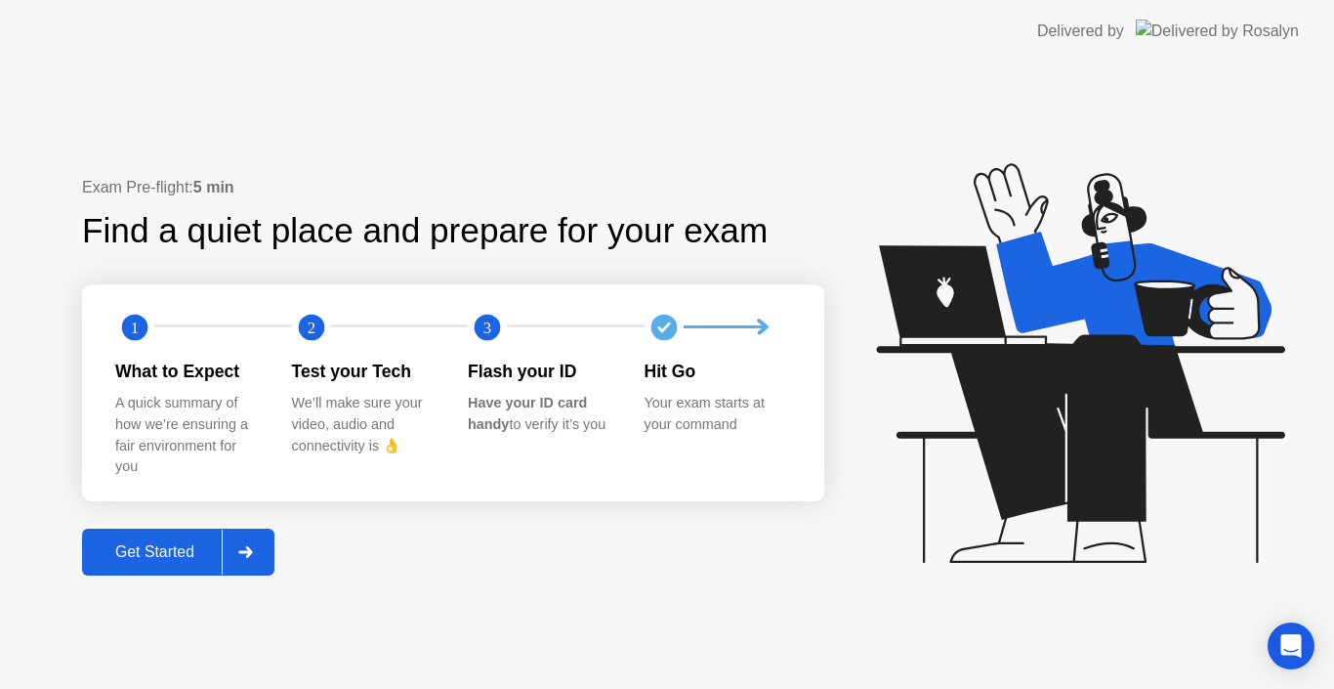
click at [178, 548] on div "Get Started" at bounding box center [155, 552] width 134 height 18
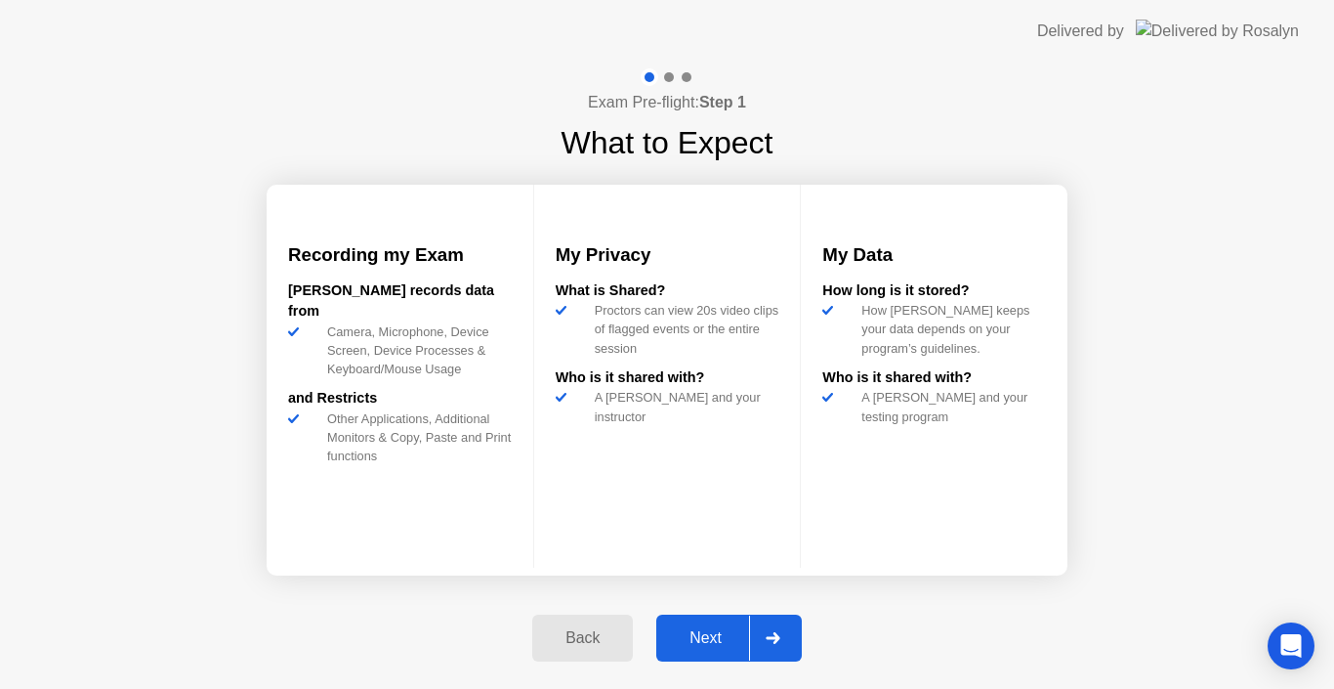
click at [702, 630] on div "Next" at bounding box center [705, 638] width 87 height 18
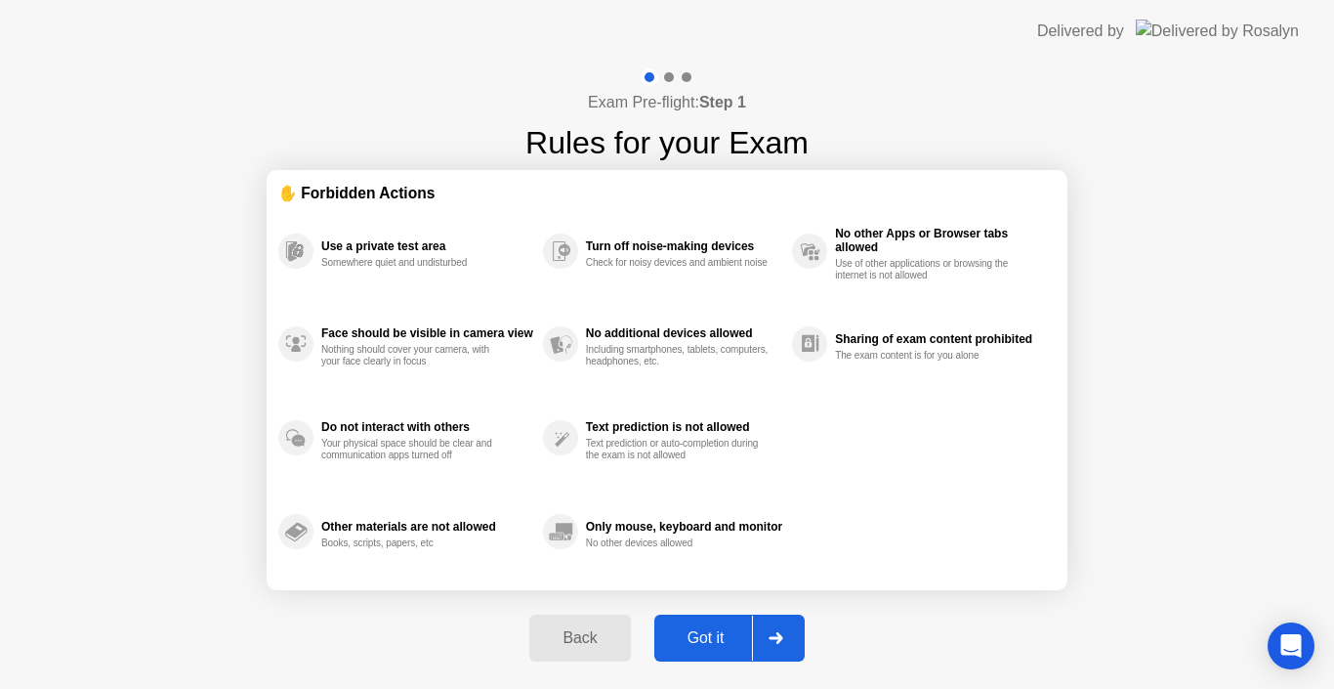
click at [702, 630] on div "Got it" at bounding box center [706, 638] width 92 height 18
select select "**********"
select select "*******"
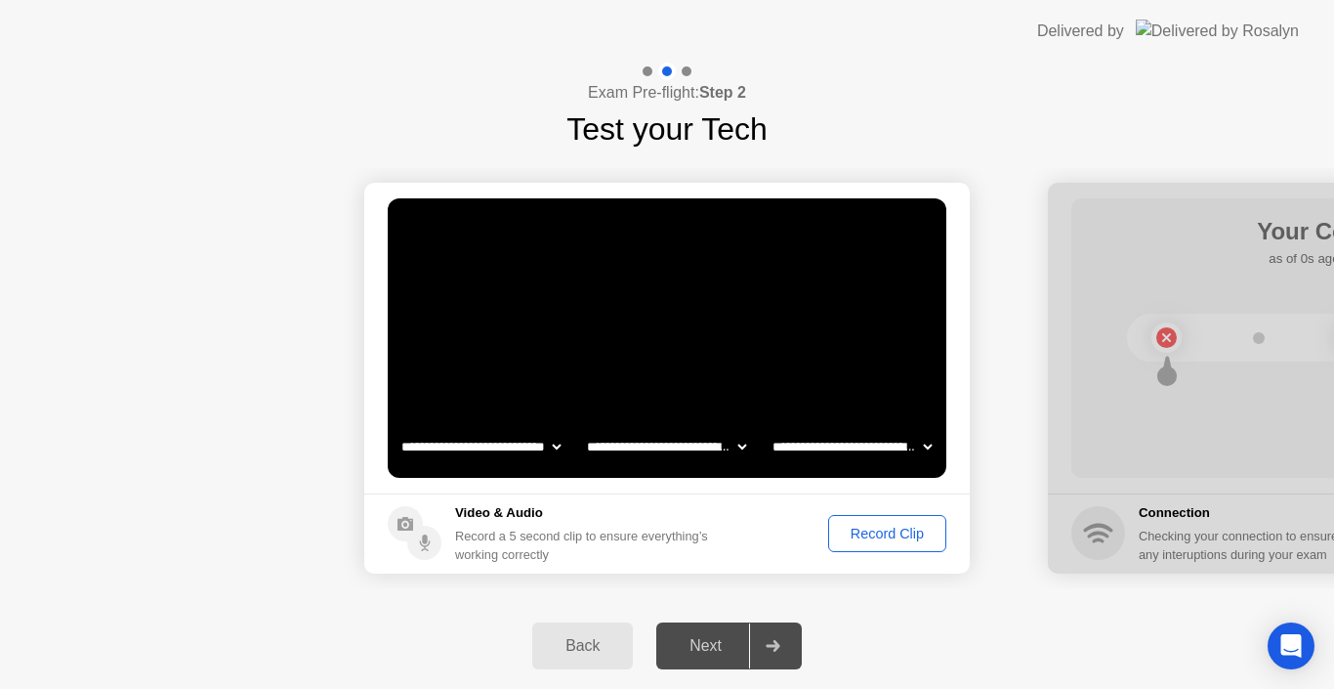
click at [879, 528] on div "Record Clip" at bounding box center [887, 534] width 105 height 16
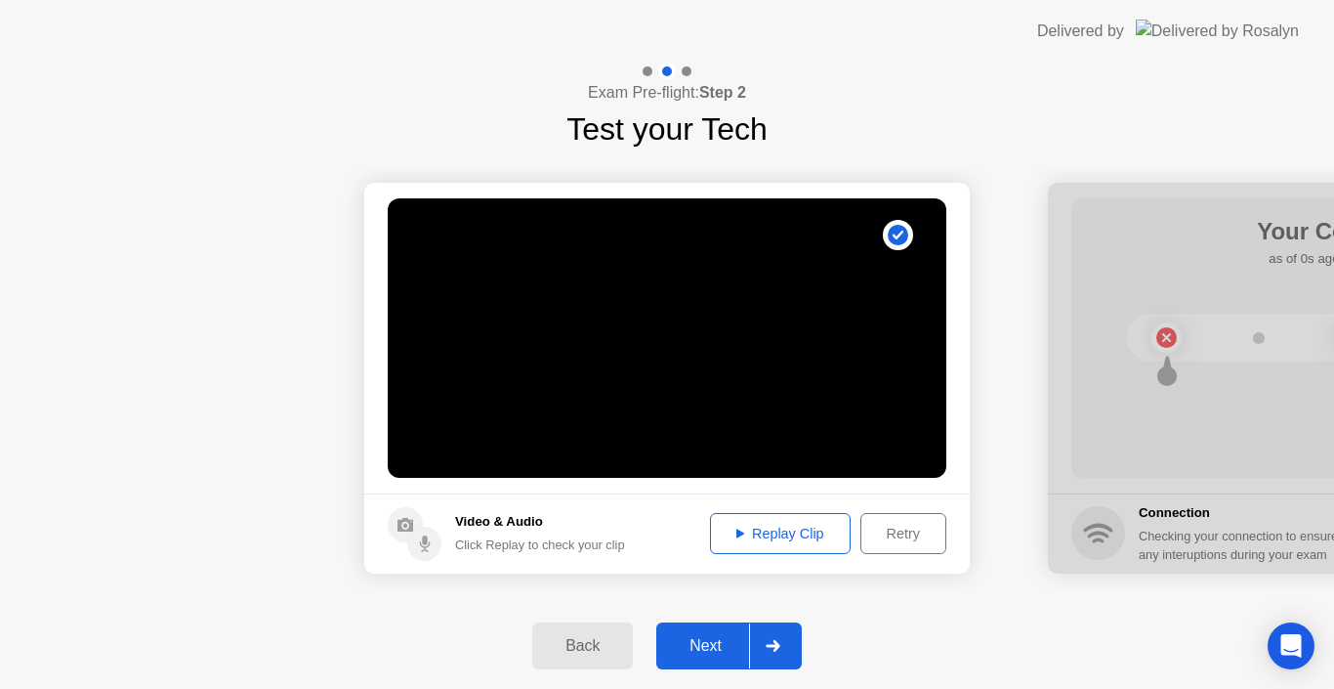
click at [772, 529] on div "Replay Clip" at bounding box center [780, 534] width 127 height 16
click at [699, 650] on div "Next" at bounding box center [705, 646] width 87 height 18
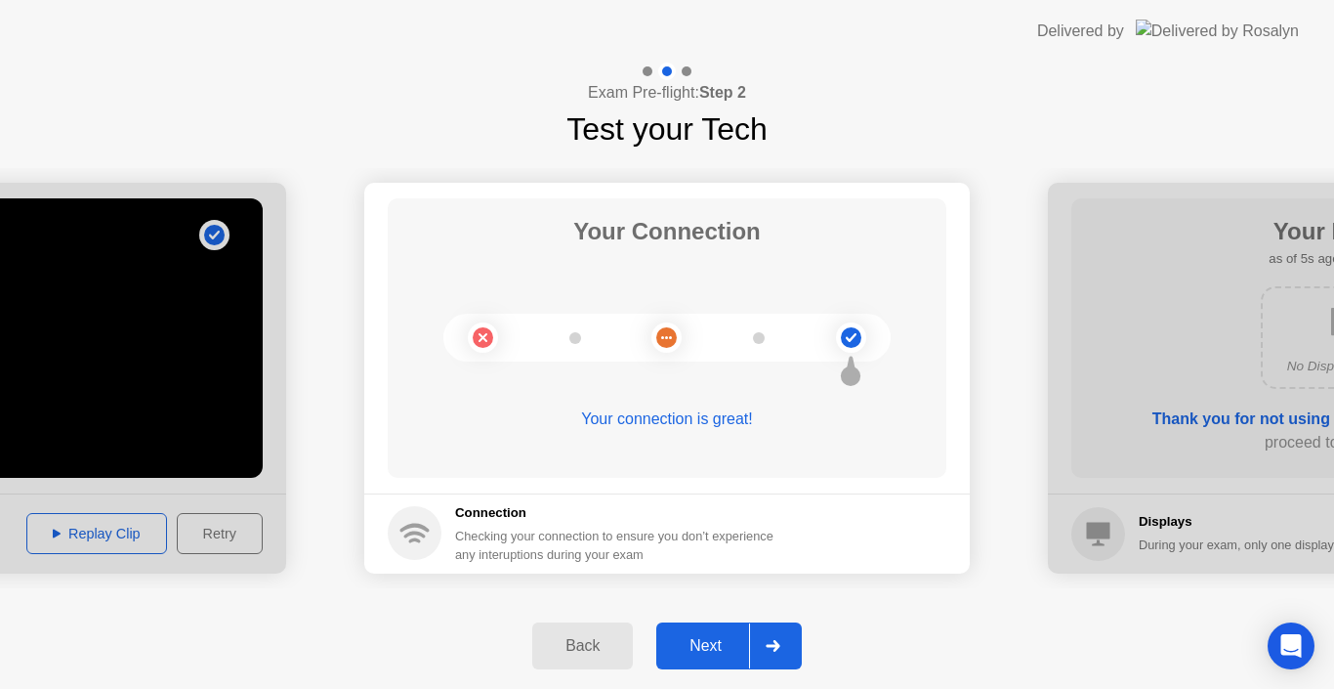
click at [699, 650] on div "Next" at bounding box center [705, 646] width 87 height 18
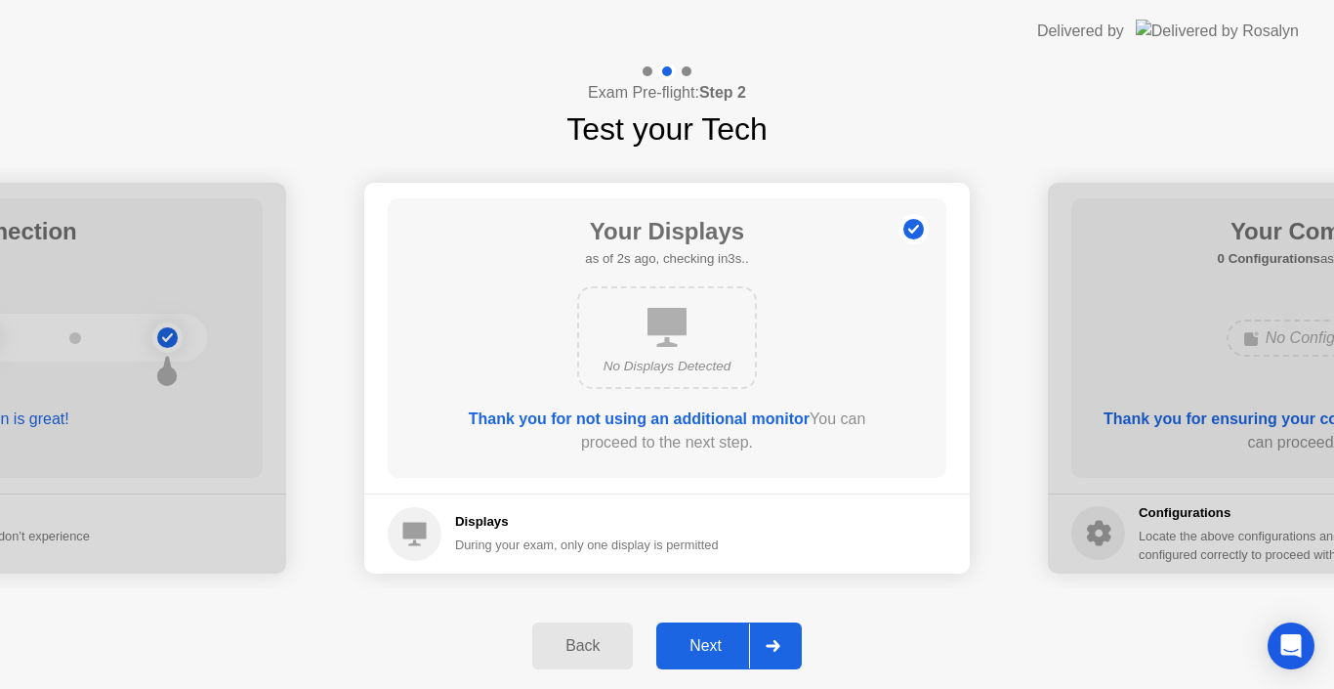
click at [699, 650] on div "Next" at bounding box center [705, 646] width 87 height 18
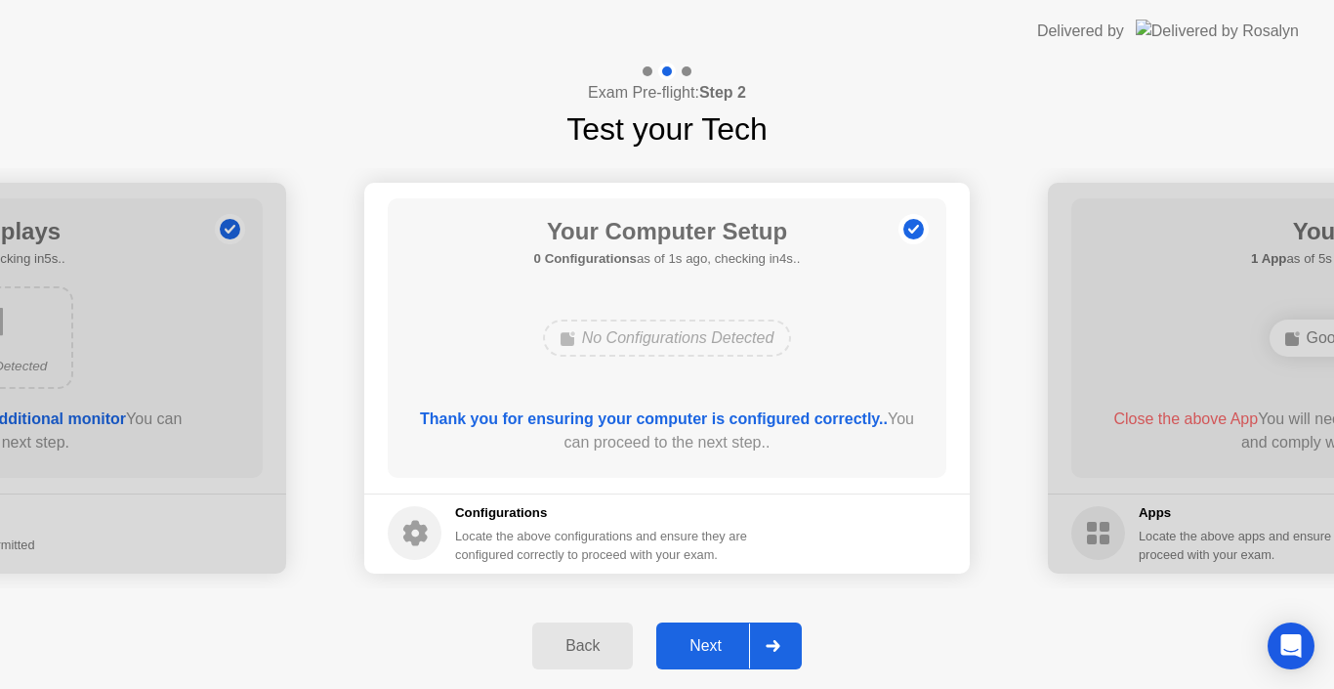
click at [699, 650] on div "Next" at bounding box center [705, 646] width 87 height 18
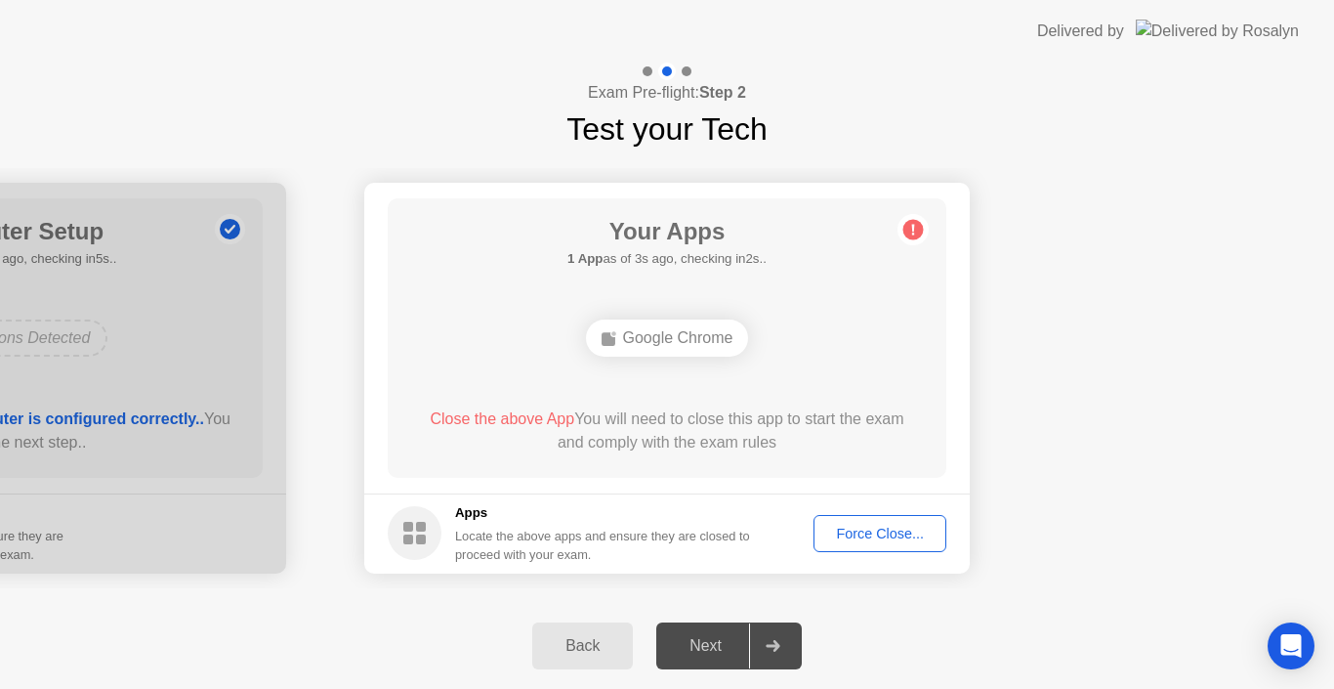
click at [859, 531] on div "Force Close..." at bounding box center [880, 534] width 119 height 16
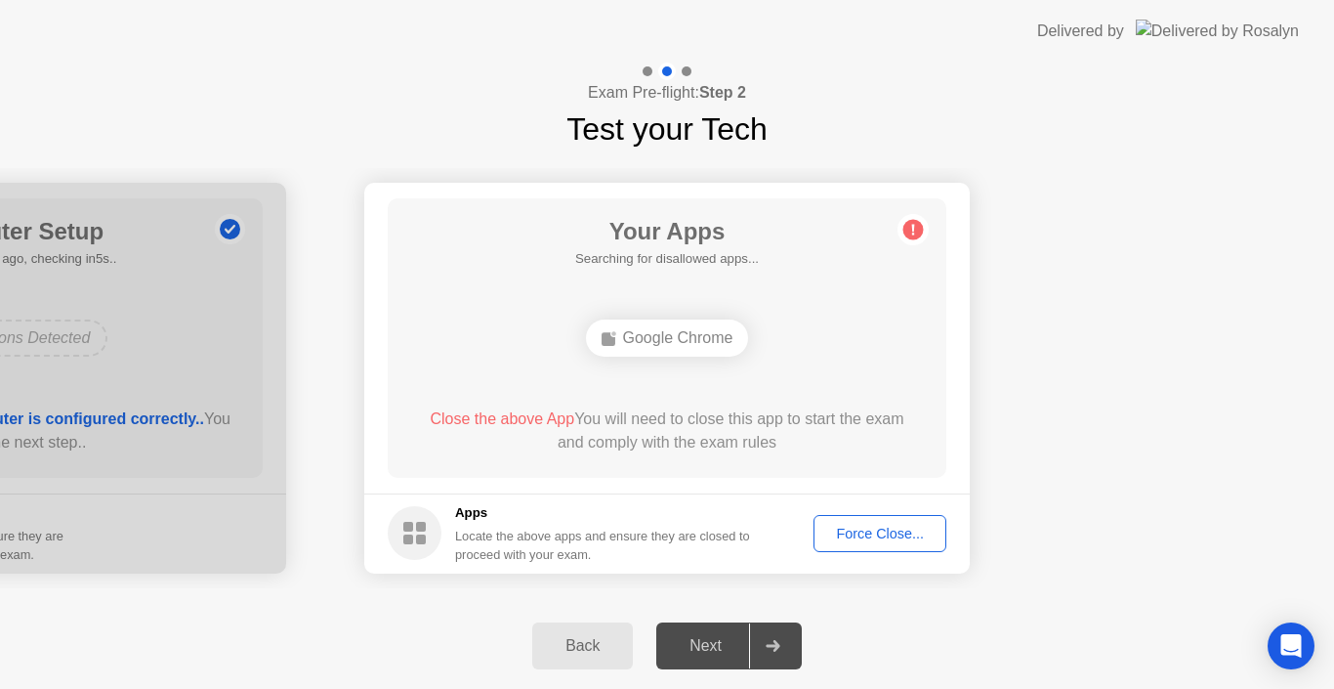
click at [866, 530] on div "Force Close..." at bounding box center [880, 534] width 119 height 16
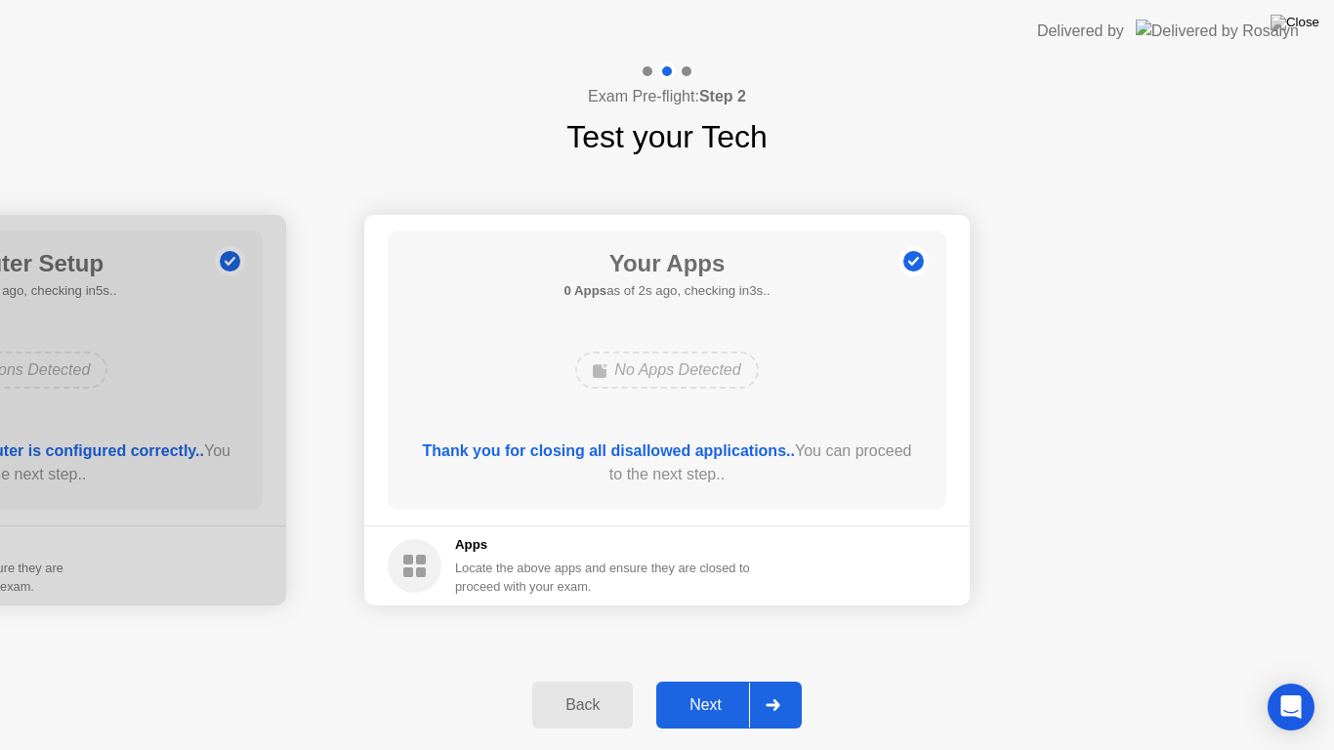
click at [704, 688] on div "Next" at bounding box center [705, 705] width 87 height 18
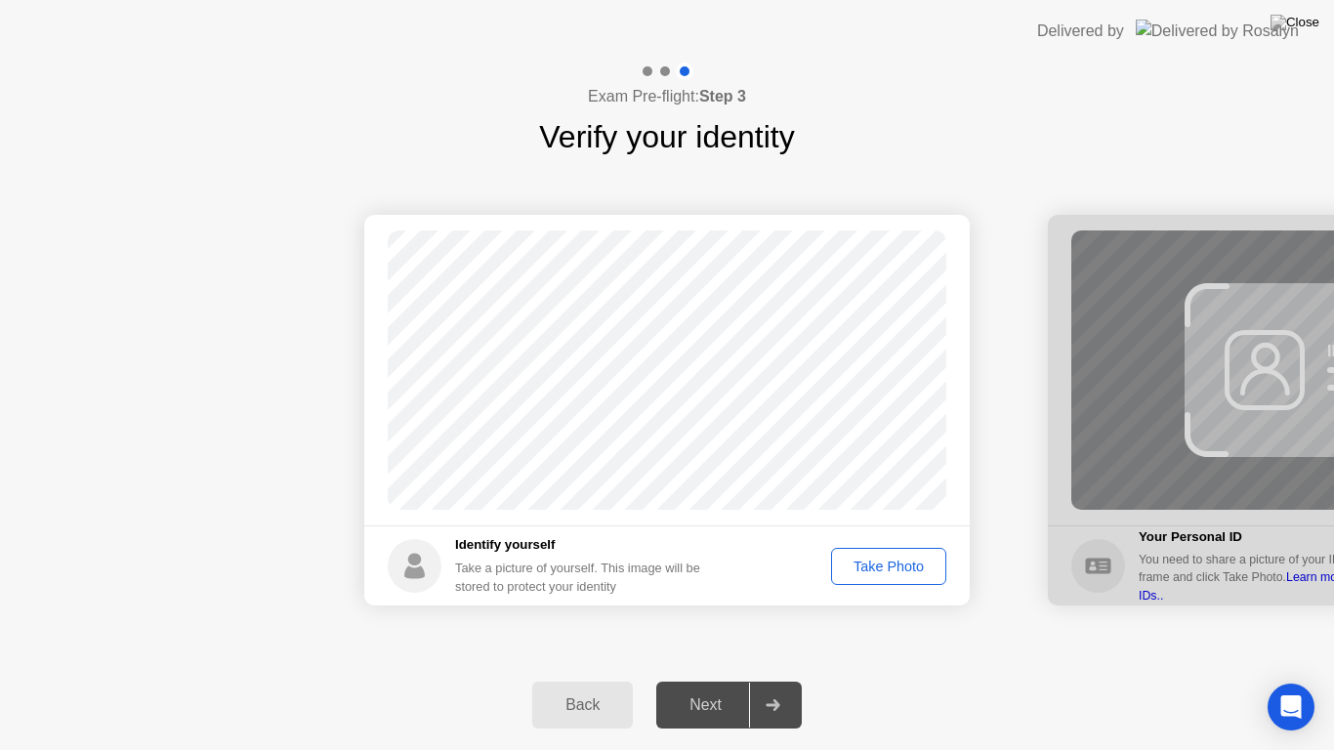
click at [873, 566] on div "Take Photo" at bounding box center [889, 567] width 102 height 16
click at [901, 566] on div "Retake" at bounding box center [901, 567] width 76 height 16
click at [901, 566] on div "Take Photo" at bounding box center [889, 567] width 102 height 16
click at [696, 688] on div "Next" at bounding box center [705, 705] width 87 height 18
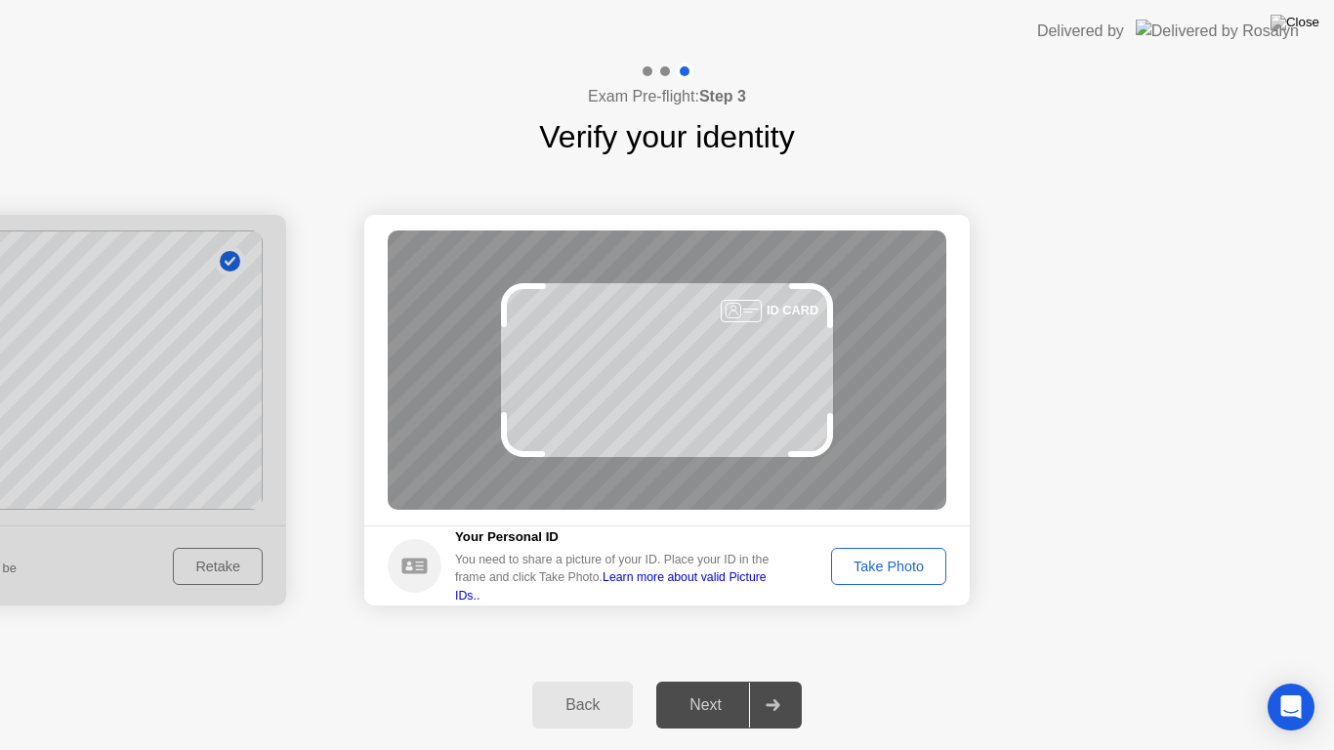
click at [889, 564] on div "Take Photo" at bounding box center [889, 567] width 102 height 16
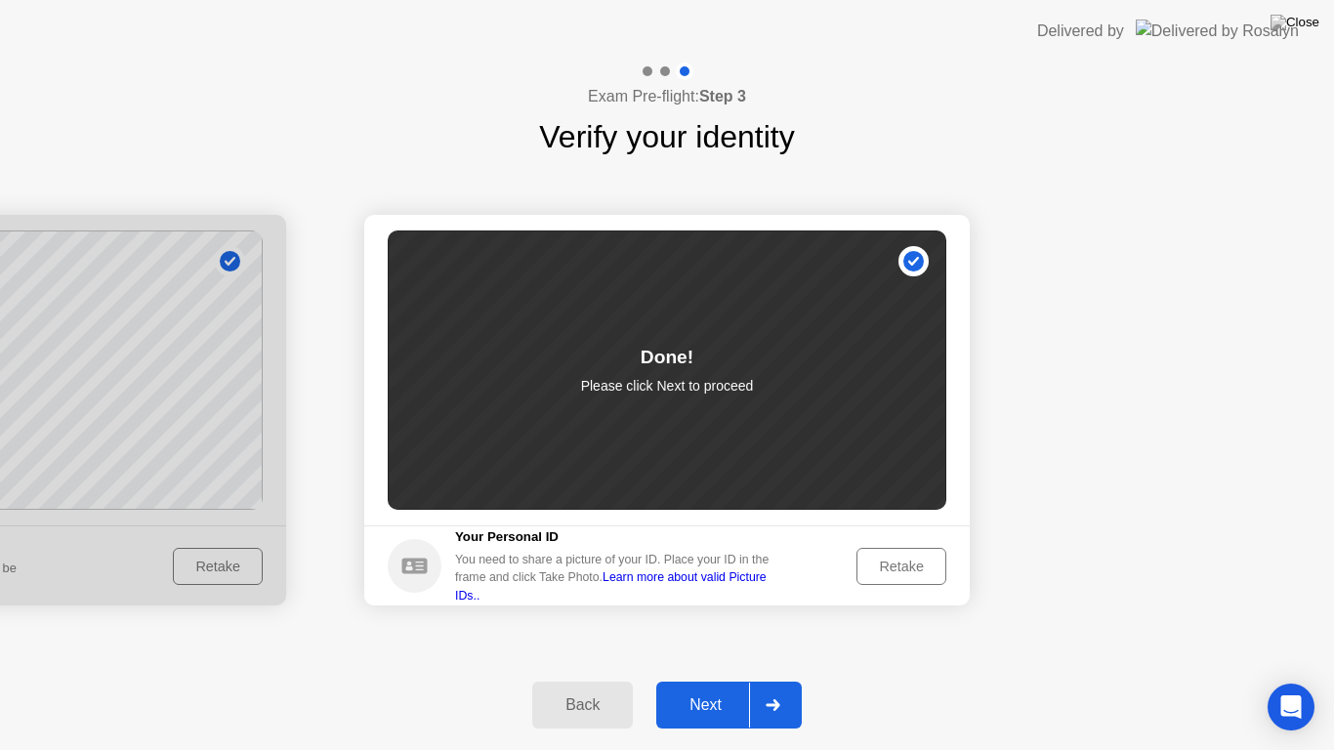
click at [697, 688] on div "Next" at bounding box center [705, 705] width 87 height 18
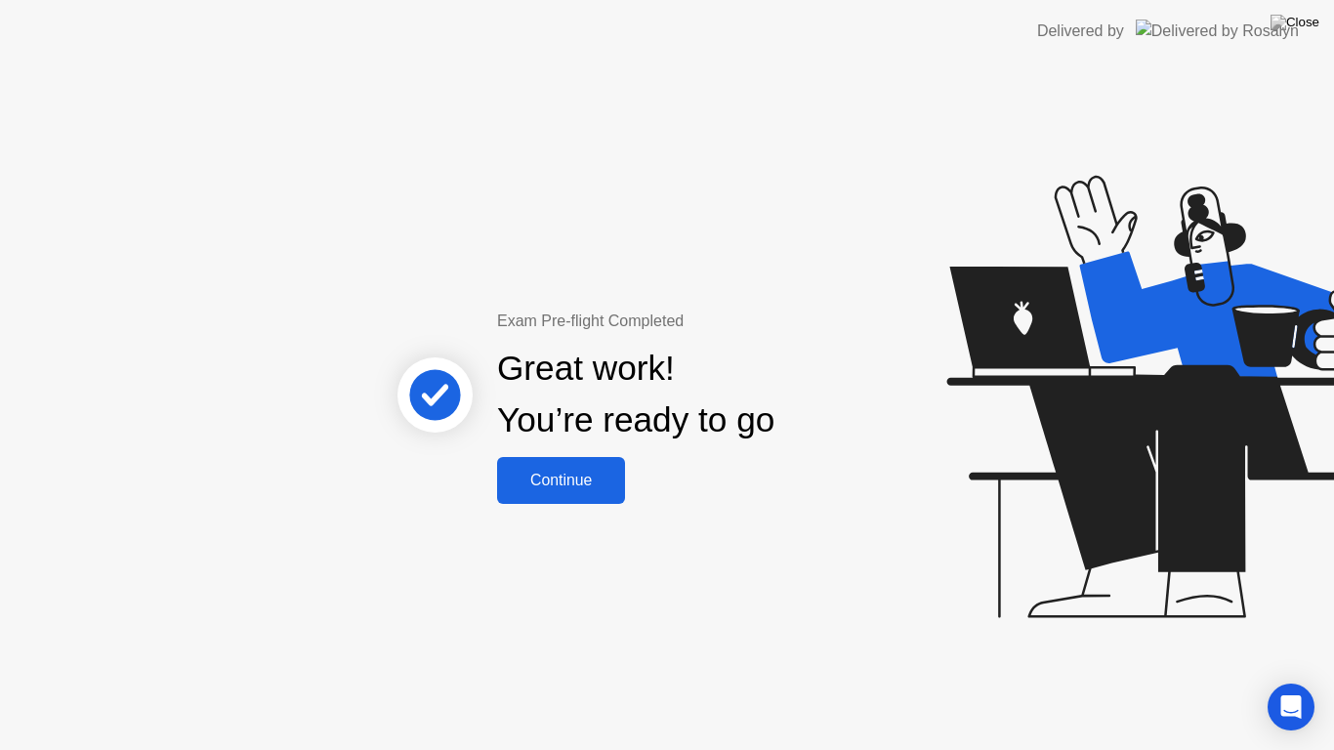
click at [557, 480] on div "Continue" at bounding box center [561, 481] width 116 height 18
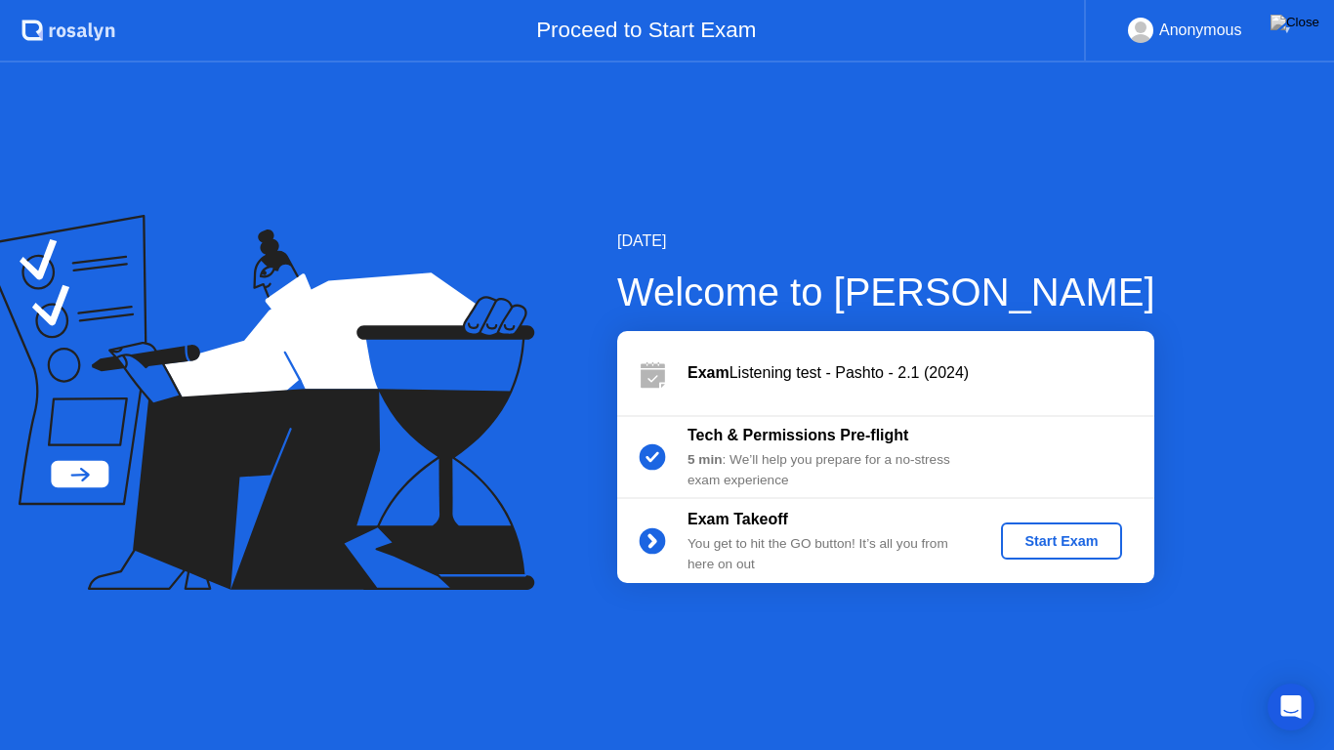
click at [1036, 541] on div "Start Exam" at bounding box center [1061, 541] width 105 height 16
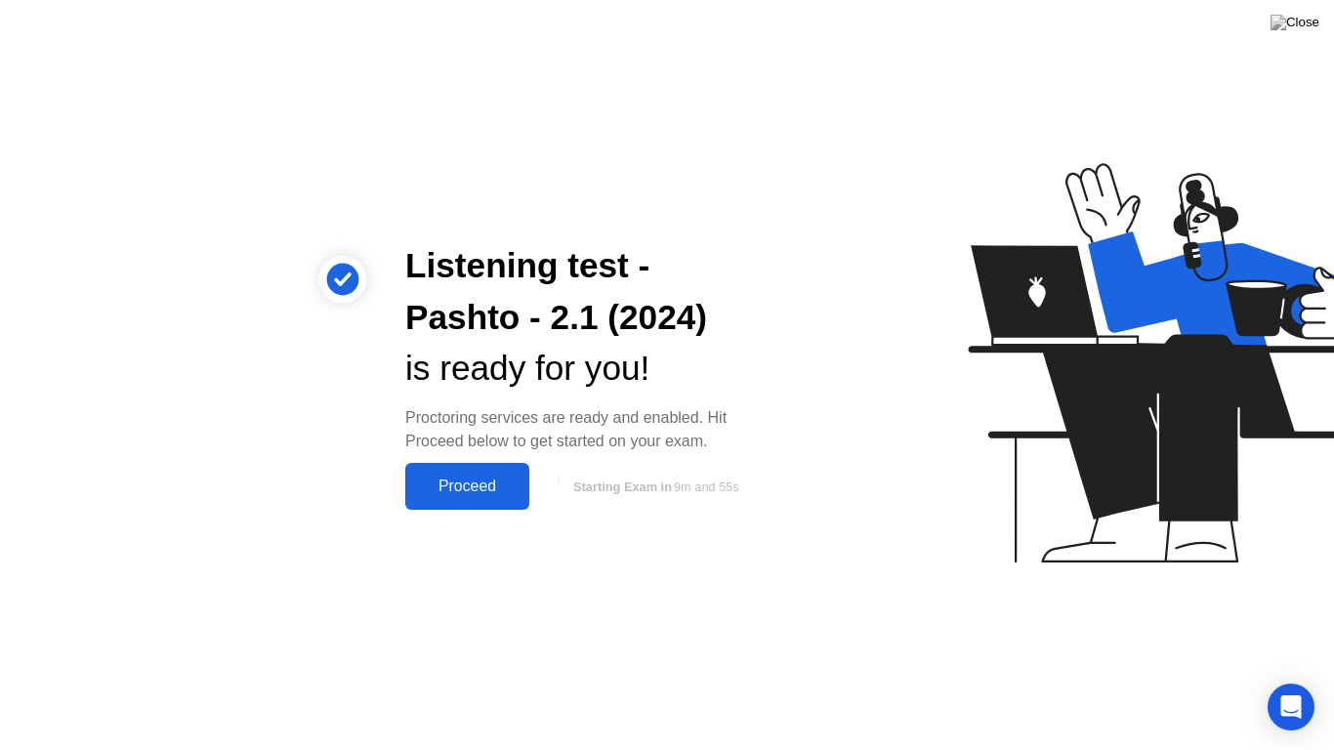
click at [463, 489] on div "Proceed" at bounding box center [467, 487] width 112 height 18
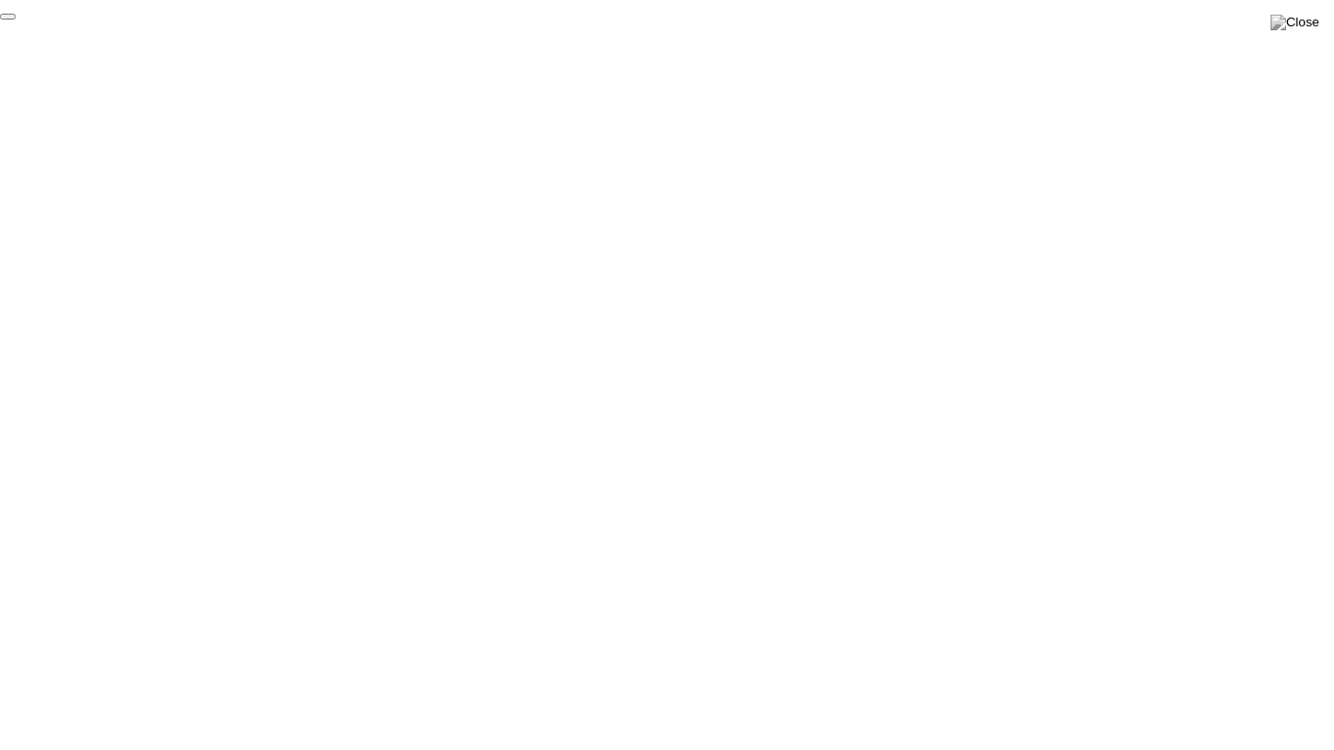
click div "End Proctoring Session"
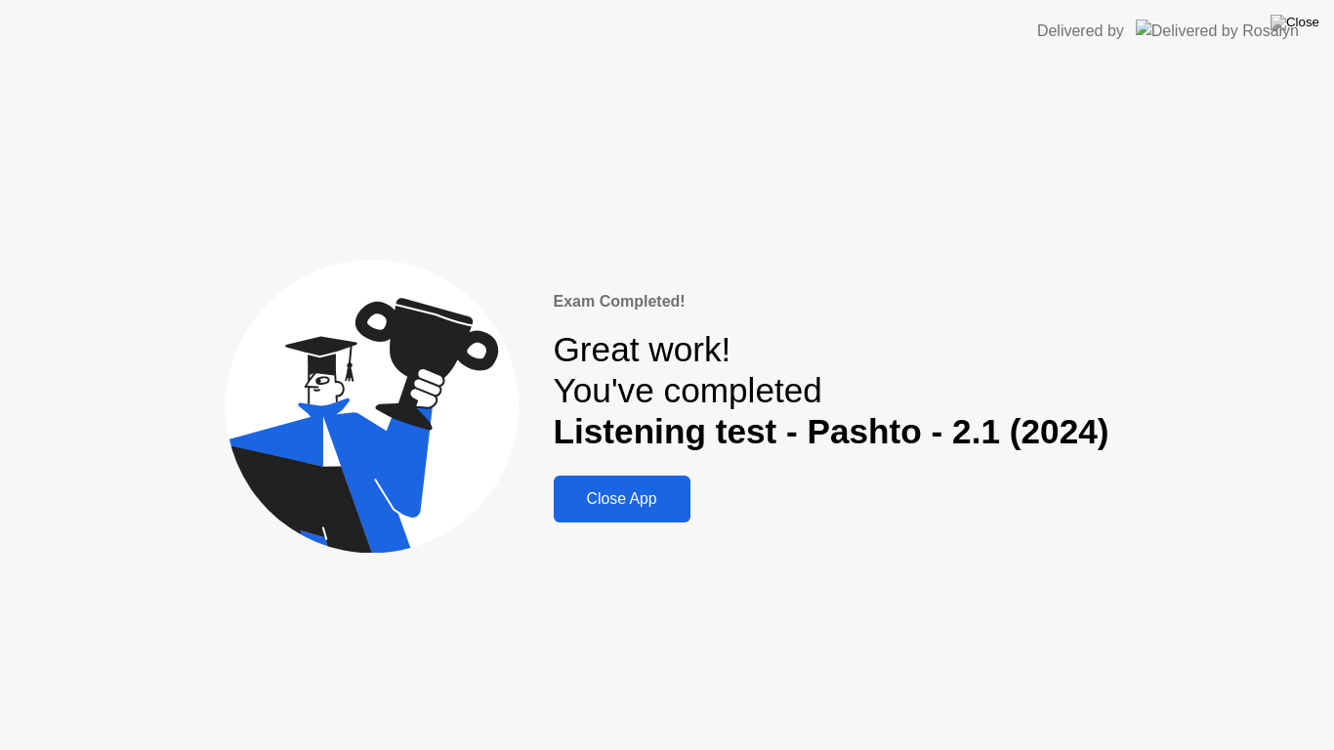
click at [622, 490] on div "Close App" at bounding box center [622, 499] width 125 height 18
